Goal: Transaction & Acquisition: Purchase product/service

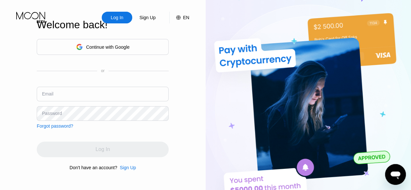
type input "[EMAIL_ADDRESS][DOMAIN_NAME]"
click at [118, 149] on div "Log In" at bounding box center [103, 150] width 132 height 16
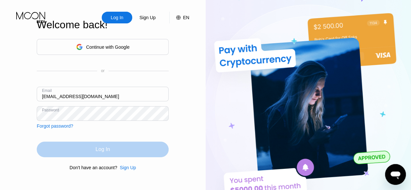
click at [118, 149] on div "Log In" at bounding box center [103, 150] width 132 height 16
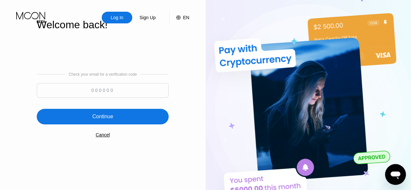
click at [107, 91] on input at bounding box center [103, 90] width 132 height 15
type input "409568"
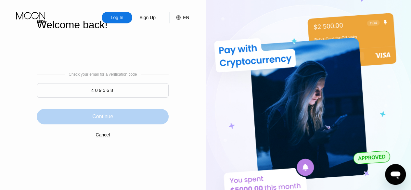
click at [104, 122] on div "Continue" at bounding box center [103, 117] width 132 height 16
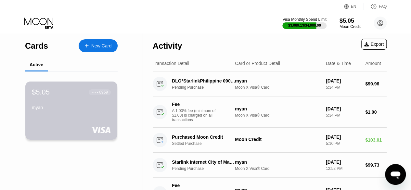
click at [96, 121] on div "$5.05 ● ● ● ● 8959 myan" at bounding box center [71, 111] width 92 height 58
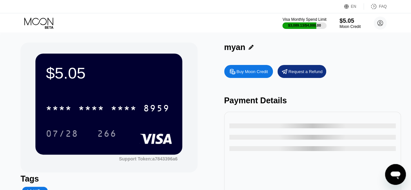
click at [130, 119] on div "* * * * * * * * * * * * 8959 07/28 266" at bounding box center [109, 114] width 126 height 38
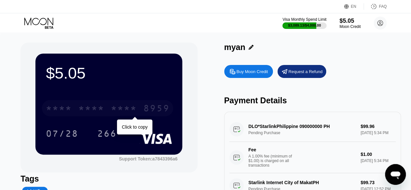
click at [130, 114] on div "* * * *" at bounding box center [124, 109] width 26 height 10
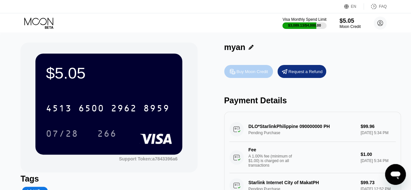
click at [249, 76] on div "Buy Moon Credit" at bounding box center [248, 71] width 49 height 13
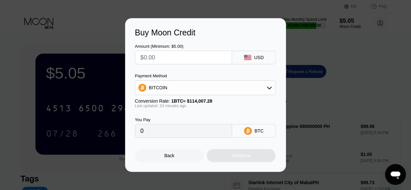
click at [230, 95] on div "BITCOIN" at bounding box center [205, 87] width 141 height 15
click at [231, 88] on div "BITCOIN" at bounding box center [205, 87] width 140 height 13
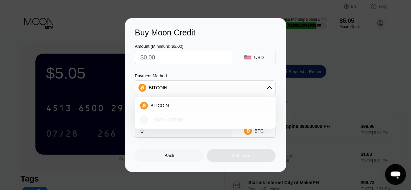
click at [218, 124] on div "USDT on TRON" at bounding box center [205, 120] width 137 height 13
type input "0.00"
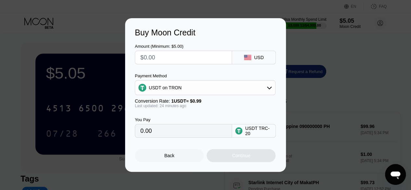
click at [198, 129] on input "0.00" at bounding box center [183, 131] width 86 height 13
click at [170, 60] on input "text" at bounding box center [183, 57] width 86 height 13
click at [169, 61] on input "text" at bounding box center [183, 57] width 86 height 13
type input "$1"
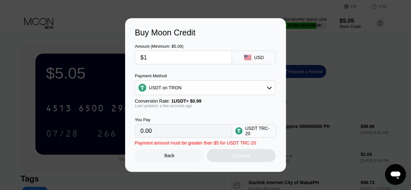
type input "1.01"
type input "$100"
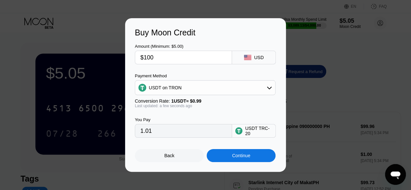
type input "101.01"
type input "$100"
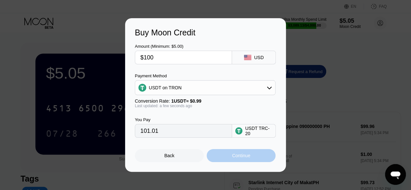
click at [239, 158] on div "Continue" at bounding box center [241, 155] width 18 height 5
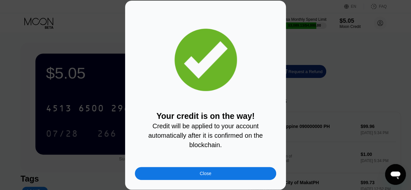
click at [231, 172] on div "Close" at bounding box center [205, 173] width 141 height 13
